Goal: Contribute content

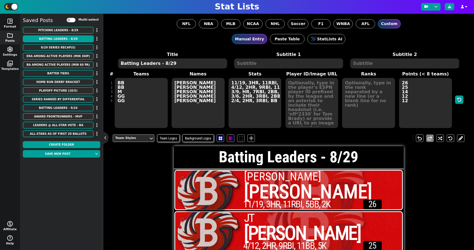
click at [297, 94] on textarea at bounding box center [312, 103] width 53 height 50
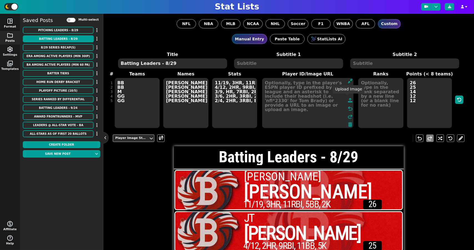
click at [348, 100] on icon at bounding box center [350, 100] width 4 height 4
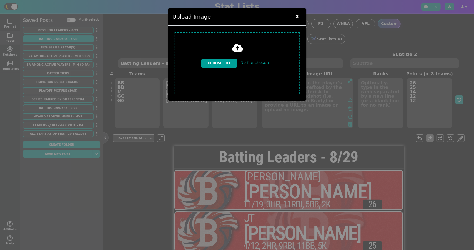
click at [221, 54] on input "file" at bounding box center [238, 63] width 130 height 66
type input "C:\fakepath\Matt Baldwin.png"
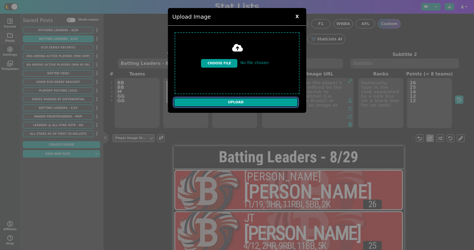
click at [232, 99] on input "Upload" at bounding box center [236, 102] width 124 height 9
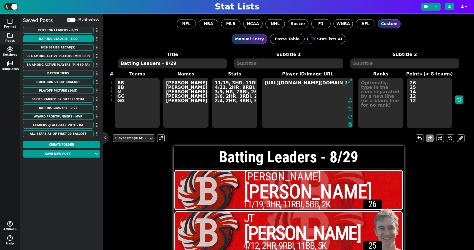
click at [280, 82] on textarea "https://firebasestorage.googleapis.com/v0/b/statlist-images.appspot.com/o/image…" at bounding box center [308, 103] width 92 height 50
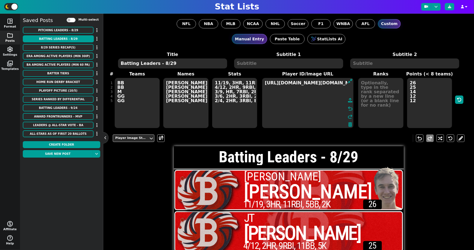
scroll to position [0, 409]
type textarea "https://firebasestorage.googleapis.com/v0/b/statlist-images.appspot.com/o/image…"
click at [348, 98] on icon at bounding box center [350, 100] width 4 height 4
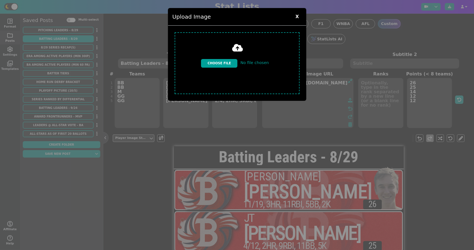
click at [214, 57] on input "file" at bounding box center [238, 63] width 130 height 66
type input "C:\fakepath\JT Kaiser.png"
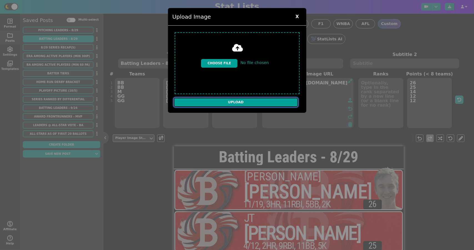
click at [231, 98] on input "Upload" at bounding box center [236, 102] width 124 height 9
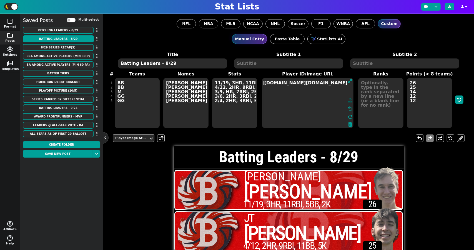
click at [348, 98] on icon at bounding box center [350, 100] width 4 height 4
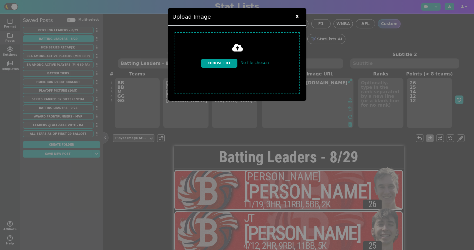
click at [299, 15] on span "X" at bounding box center [297, 17] width 9 height 8
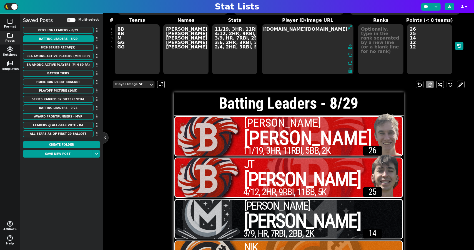
scroll to position [52, 0]
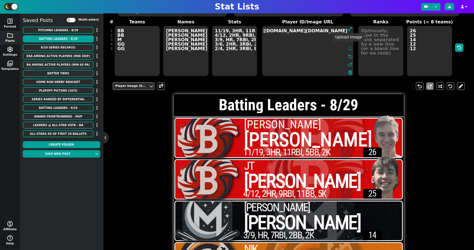
click at [348, 46] on icon at bounding box center [350, 48] width 4 height 4
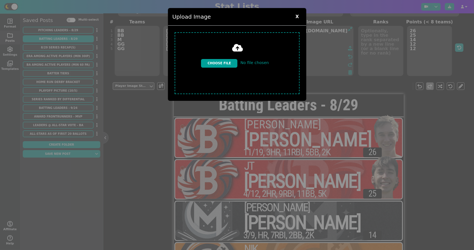
click at [218, 55] on input "file" at bounding box center [238, 63] width 130 height 66
type input "C:\fakepath\Jacob Clark.png"
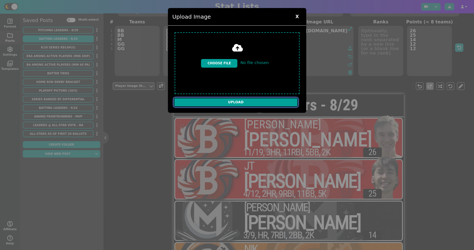
click at [244, 98] on input "Upload" at bounding box center [236, 102] width 124 height 9
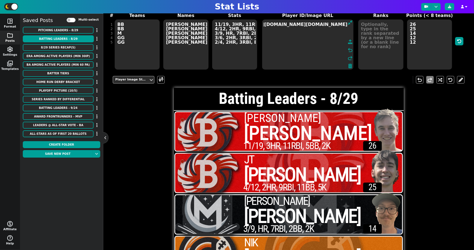
scroll to position [56, 0]
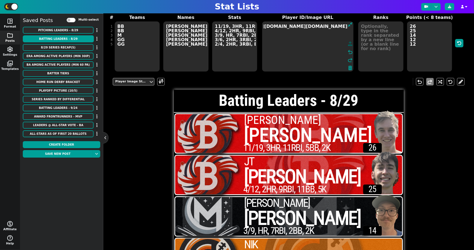
click at [348, 41] on icon at bounding box center [350, 43] width 4 height 4
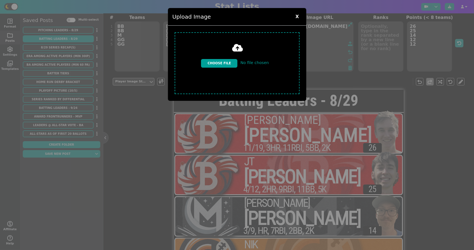
click at [227, 56] on input "file" at bounding box center [238, 63] width 130 height 66
type input "C:\fakepath\Nik Husarik.png"
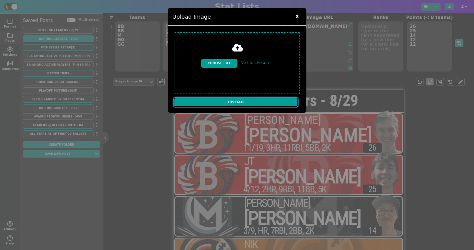
click at [257, 98] on input "Upload" at bounding box center [236, 102] width 124 height 9
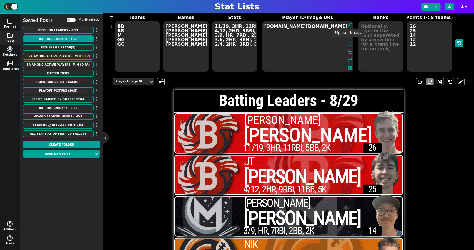
click at [348, 42] on icon at bounding box center [350, 43] width 4 height 4
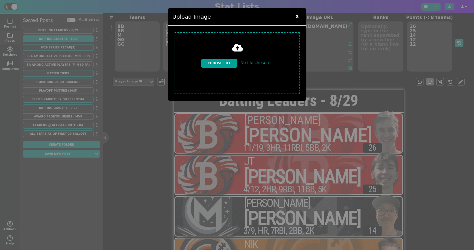
click at [230, 61] on input "file" at bounding box center [238, 63] width 130 height 66
type input "C:\fakepath\Tommy Gasper.png"
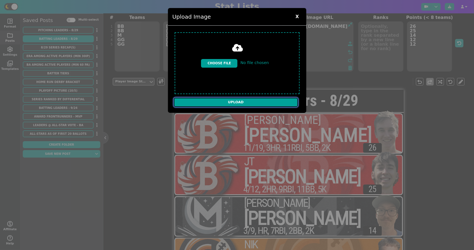
click at [274, 99] on input "Upload" at bounding box center [236, 102] width 124 height 9
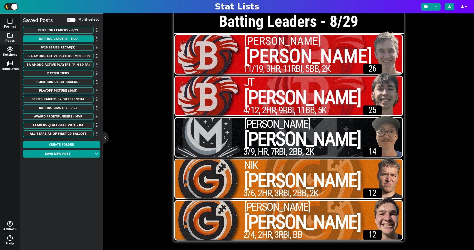
scroll to position [0, 0]
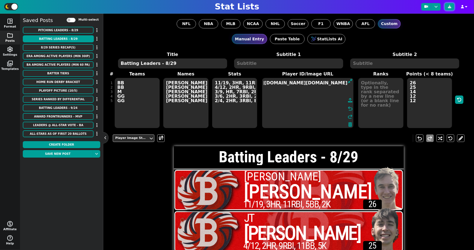
click at [451, 6] on icon at bounding box center [449, 6] width 3 height 3
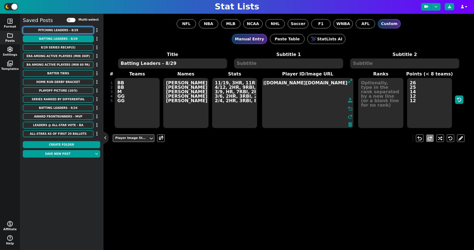
click at [68, 29] on button "Pitching Leaders - 8/29" at bounding box center [58, 30] width 71 height 7
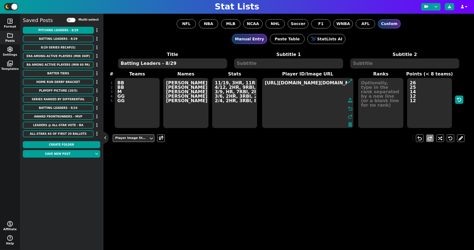
click at [284, 88] on textarea "https://firebasestorage.googleapis.com/v0/b/statlist-images.appspot.com/o/image…" at bounding box center [308, 103] width 92 height 50
